Goal: Information Seeking & Learning: Find specific page/section

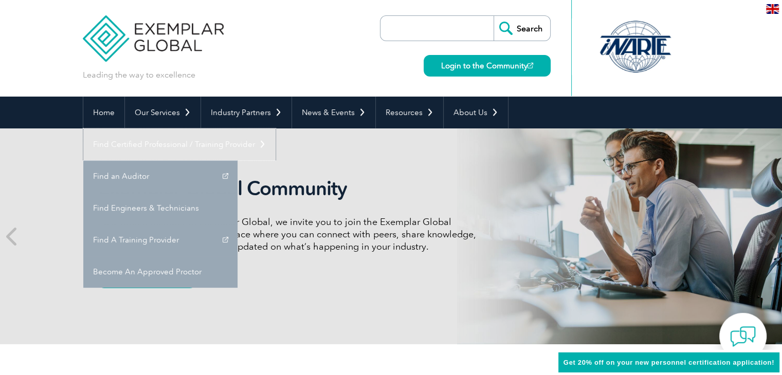
click at [276, 129] on link "Find Certified Professional / Training Provider" at bounding box center [179, 145] width 192 height 32
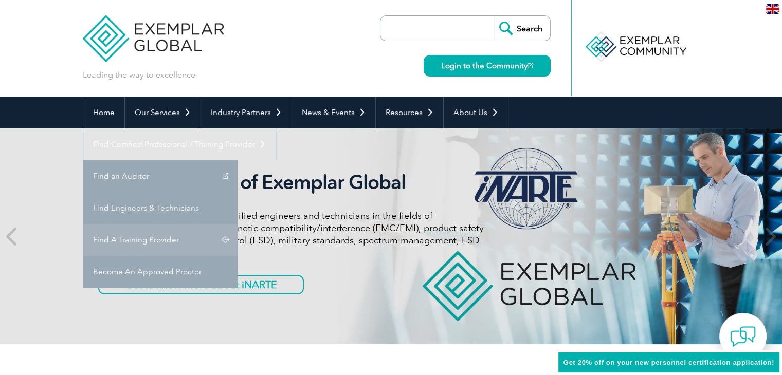
click at [237, 224] on link "Find A Training Provider" at bounding box center [160, 240] width 154 height 32
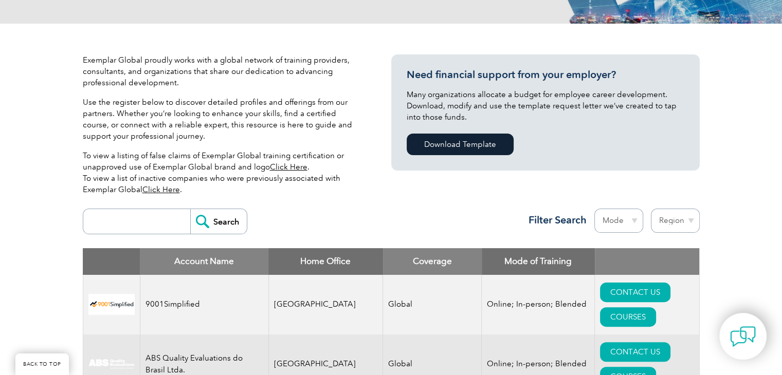
scroll to position [257, 0]
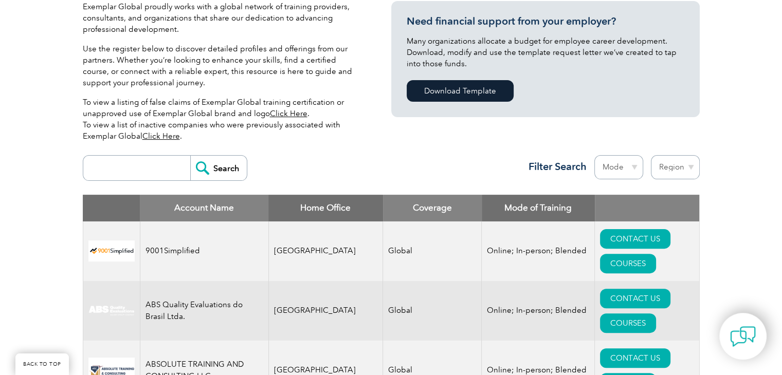
click at [141, 171] on input "search" at bounding box center [139, 168] width 102 height 25
type input "bluestar"
click at [209, 169] on input "Search" at bounding box center [218, 168] width 57 height 25
click at [213, 169] on input "Search" at bounding box center [218, 168] width 57 height 25
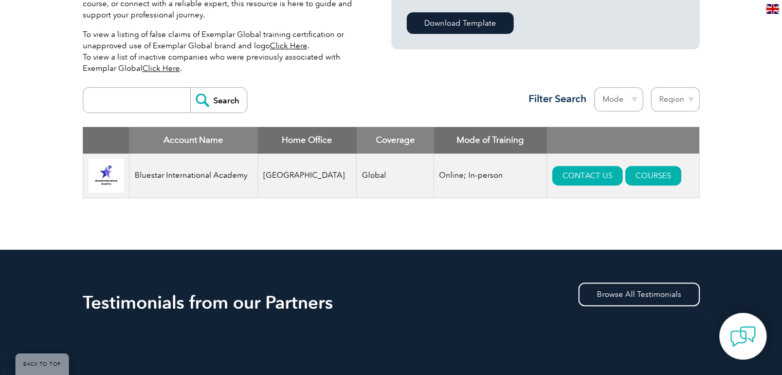
scroll to position [325, 0]
